Goal: Register for event/course

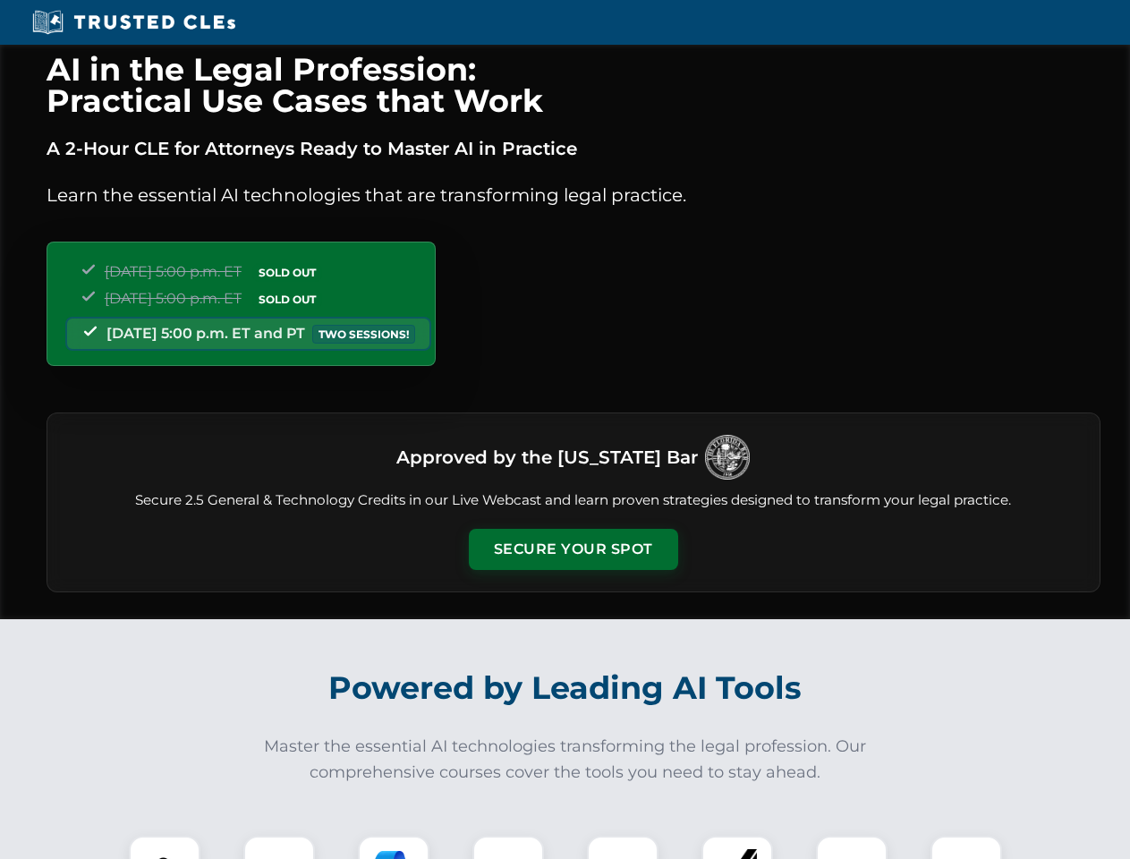
click at [572, 549] on button "Secure Your Spot" at bounding box center [573, 549] width 209 height 41
click at [165, 847] on img at bounding box center [165, 871] width 52 height 52
click at [279, 847] on div at bounding box center [279, 871] width 72 height 72
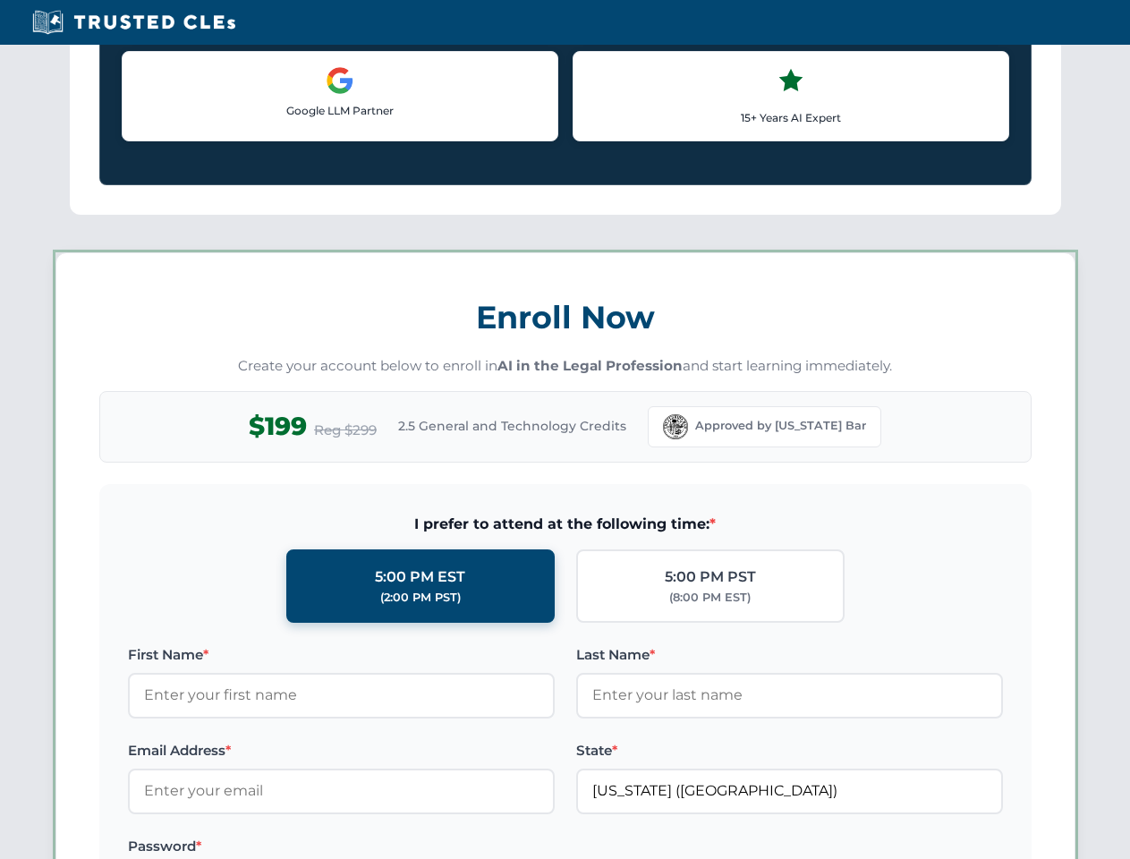
click at [508, 847] on label "Password *" at bounding box center [341, 845] width 427 height 21
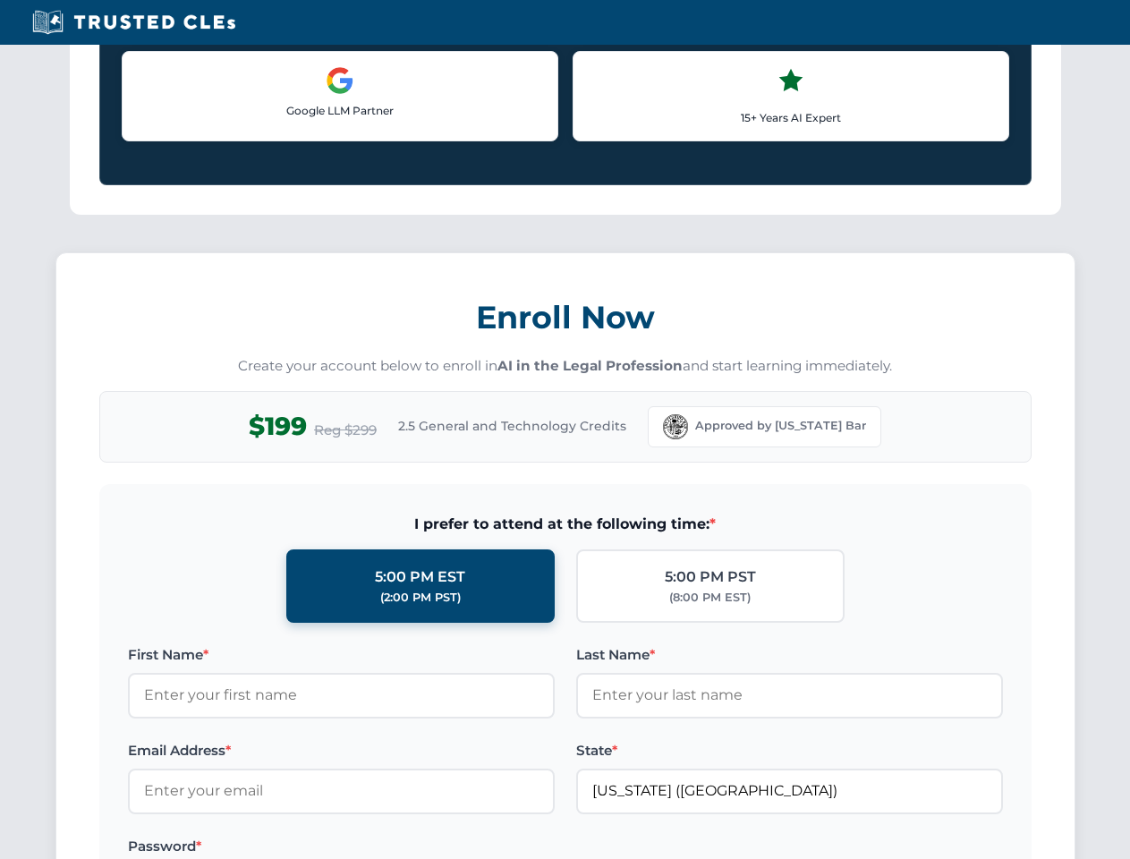
scroll to position [1756, 0]
